Goal: Task Accomplishment & Management: Use online tool/utility

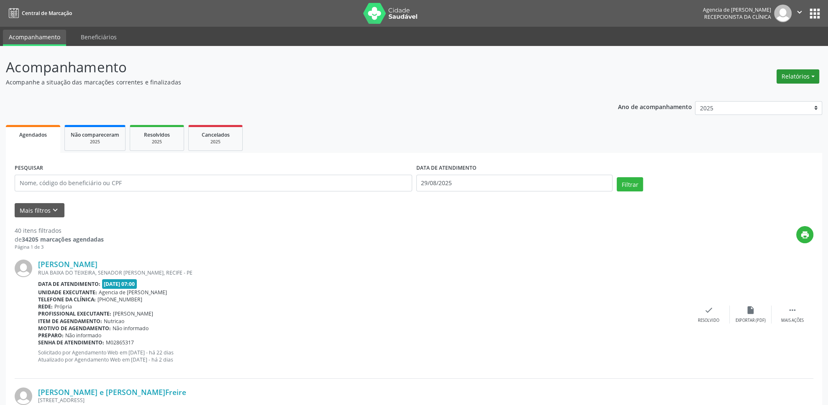
click at [792, 69] on button "Relatórios" at bounding box center [797, 76] width 43 height 14
click at [755, 94] on link "Agendamentos" at bounding box center [775, 95] width 90 height 12
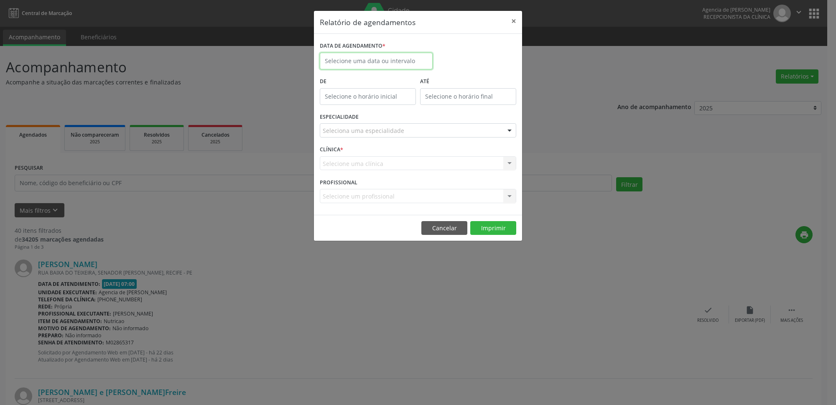
click at [366, 66] on input "text" at bounding box center [376, 61] width 113 height 17
click at [345, 189] on span "1" at bounding box center [348, 188] width 16 height 16
type input "[DATE]"
click at [345, 189] on span "1" at bounding box center [348, 188] width 16 height 16
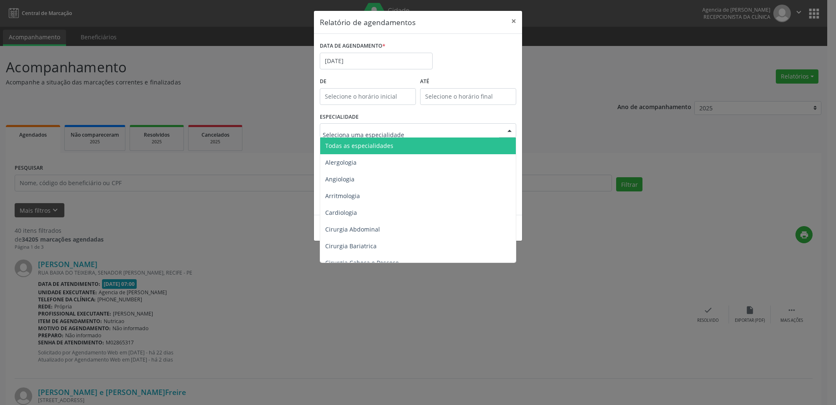
click at [397, 144] on span "Todas as especialidades" at bounding box center [418, 146] width 197 height 17
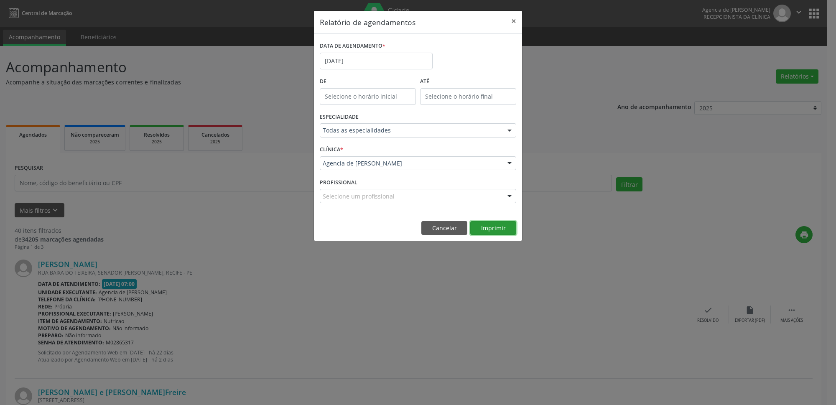
click at [498, 225] on button "Imprimir" at bounding box center [493, 228] width 46 height 14
click at [517, 23] on button "×" at bounding box center [514, 21] width 17 height 20
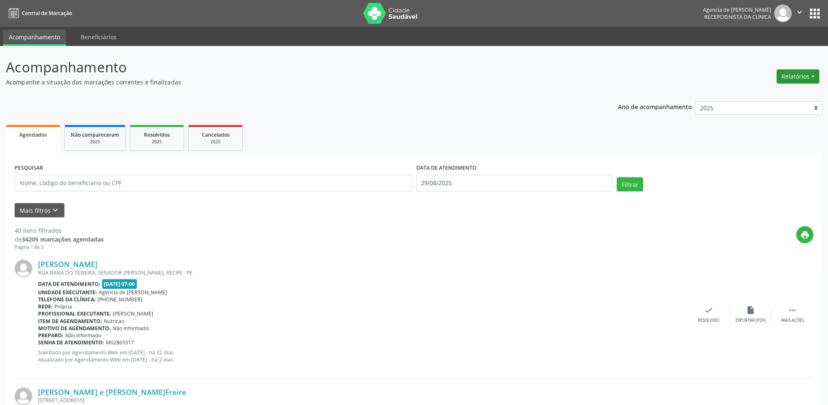
click at [812, 71] on button "Relatórios" at bounding box center [797, 76] width 43 height 14
click at [774, 92] on link "Agendamentos" at bounding box center [775, 95] width 90 height 12
select select "7"
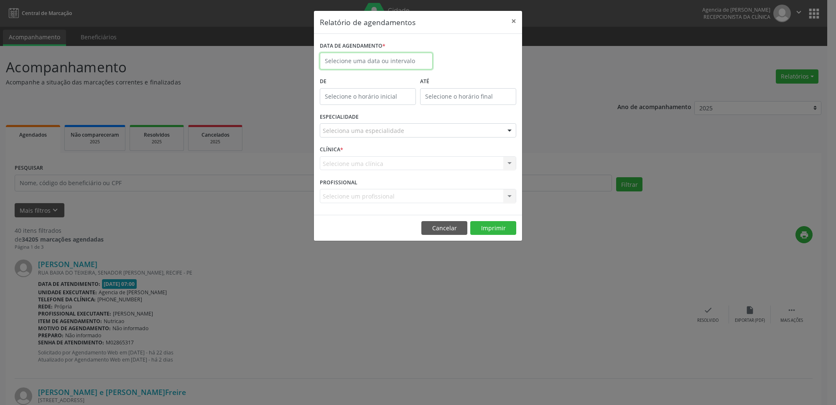
click at [365, 67] on input "text" at bounding box center [376, 61] width 113 height 17
click at [366, 190] on span "2" at bounding box center [366, 188] width 16 height 16
type input "[DATE]"
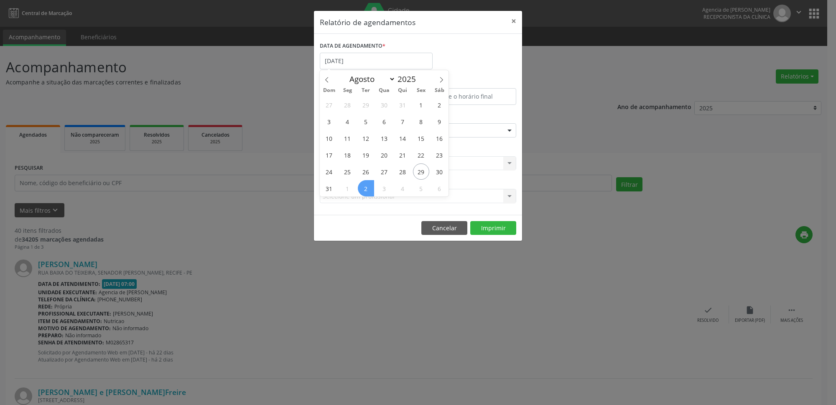
click at [366, 190] on span "2" at bounding box center [366, 188] width 16 height 16
click at [414, 121] on div "ESPECIALIDADE Seleciona uma especialidade Todas as especialidades Alergologia A…" at bounding box center [418, 127] width 201 height 33
click at [414, 127] on div "Seleciona uma especialidade" at bounding box center [418, 130] width 197 height 14
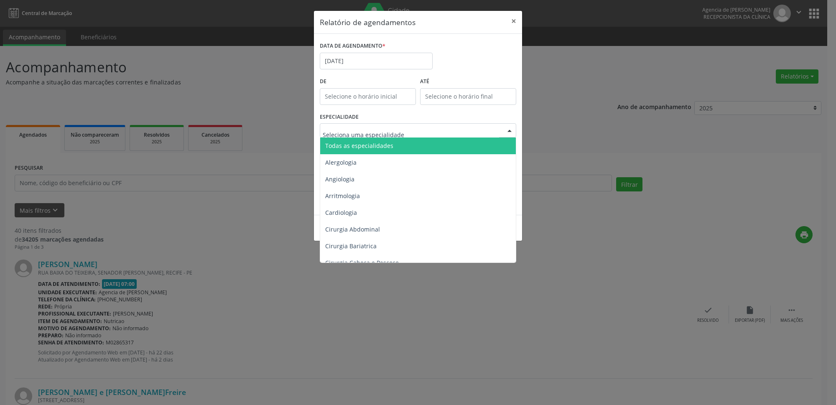
click at [410, 144] on span "Todas as especialidades" at bounding box center [418, 146] width 197 height 17
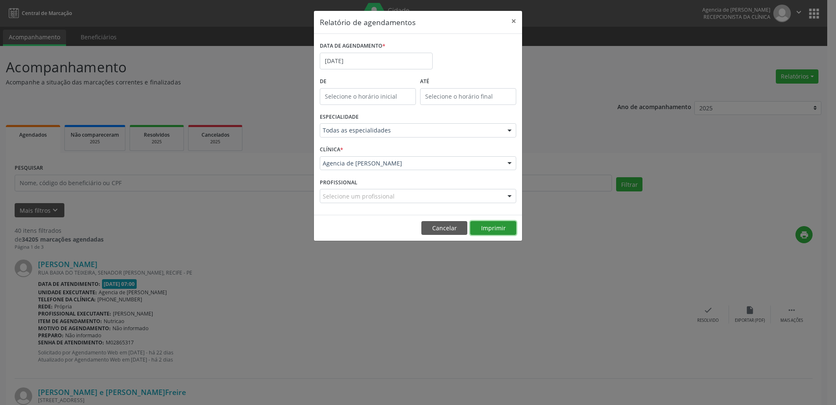
click at [487, 226] on button "Imprimir" at bounding box center [493, 228] width 46 height 14
